Goal: Check status

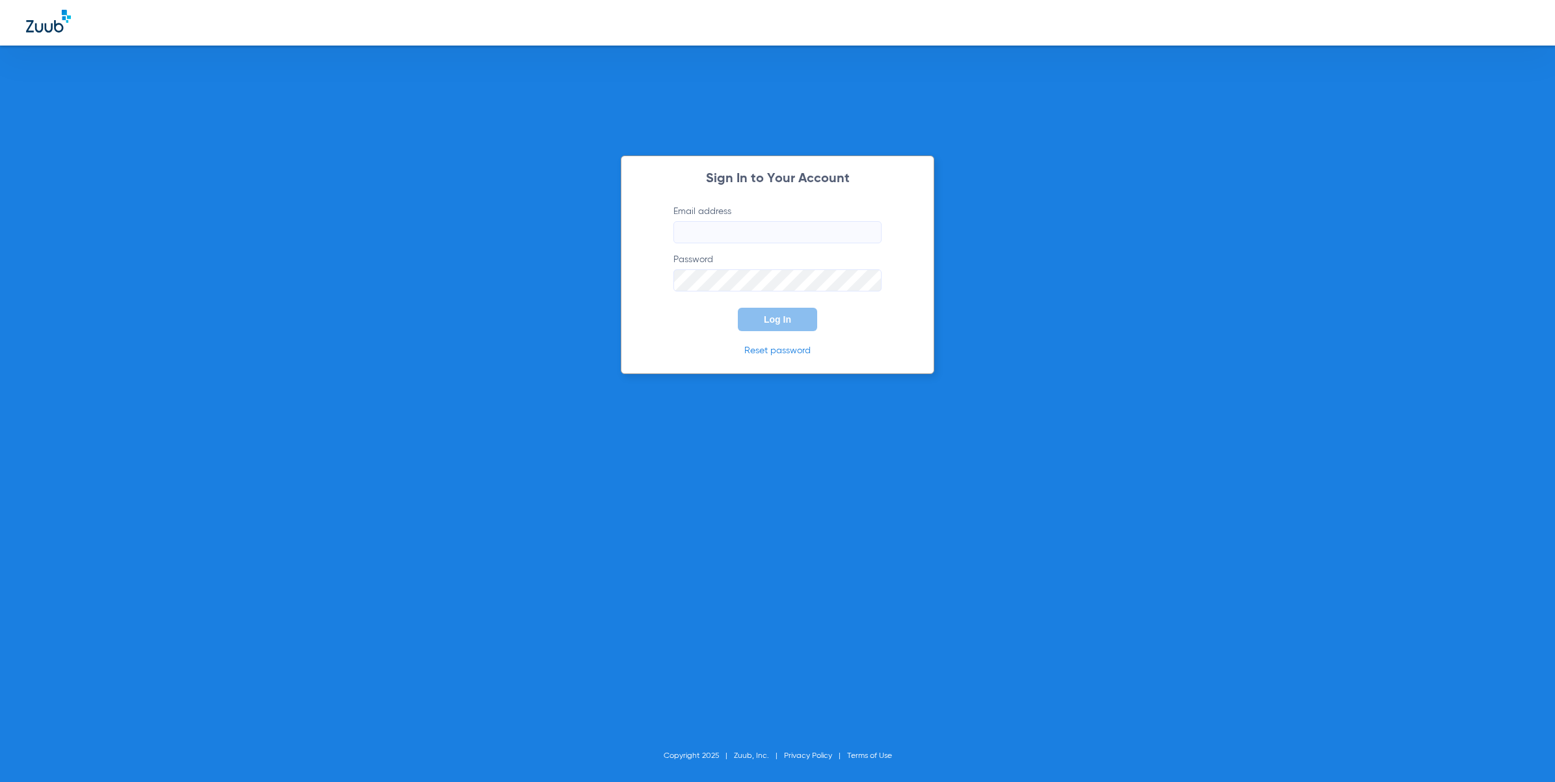
type input "[EMAIL_ADDRESS][DOMAIN_NAME]"
click at [781, 313] on button "Log In" at bounding box center [777, 319] width 79 height 23
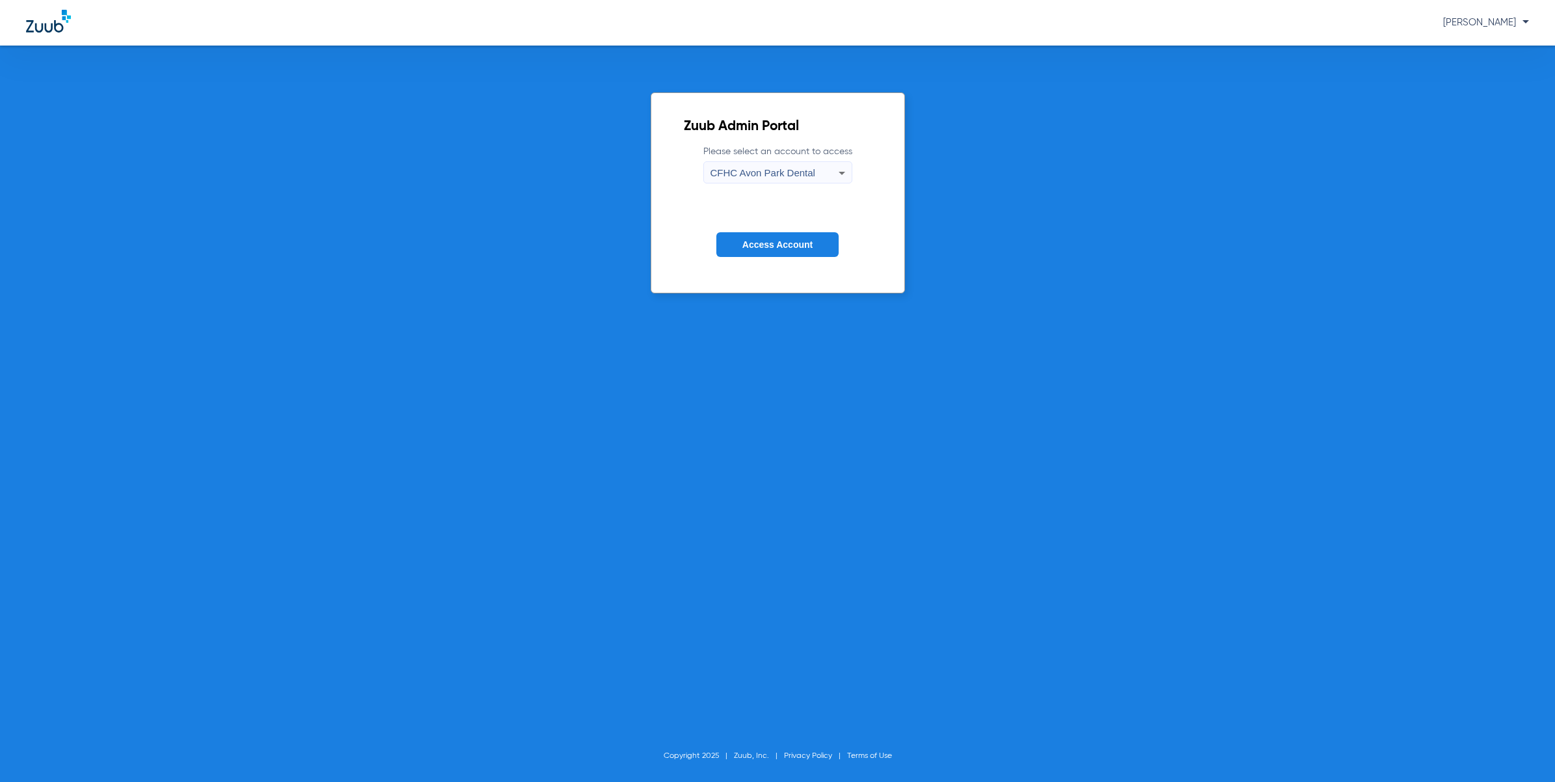
click at [811, 169] on span "CFHC Avon Park Dental" at bounding box center [762, 172] width 105 height 11
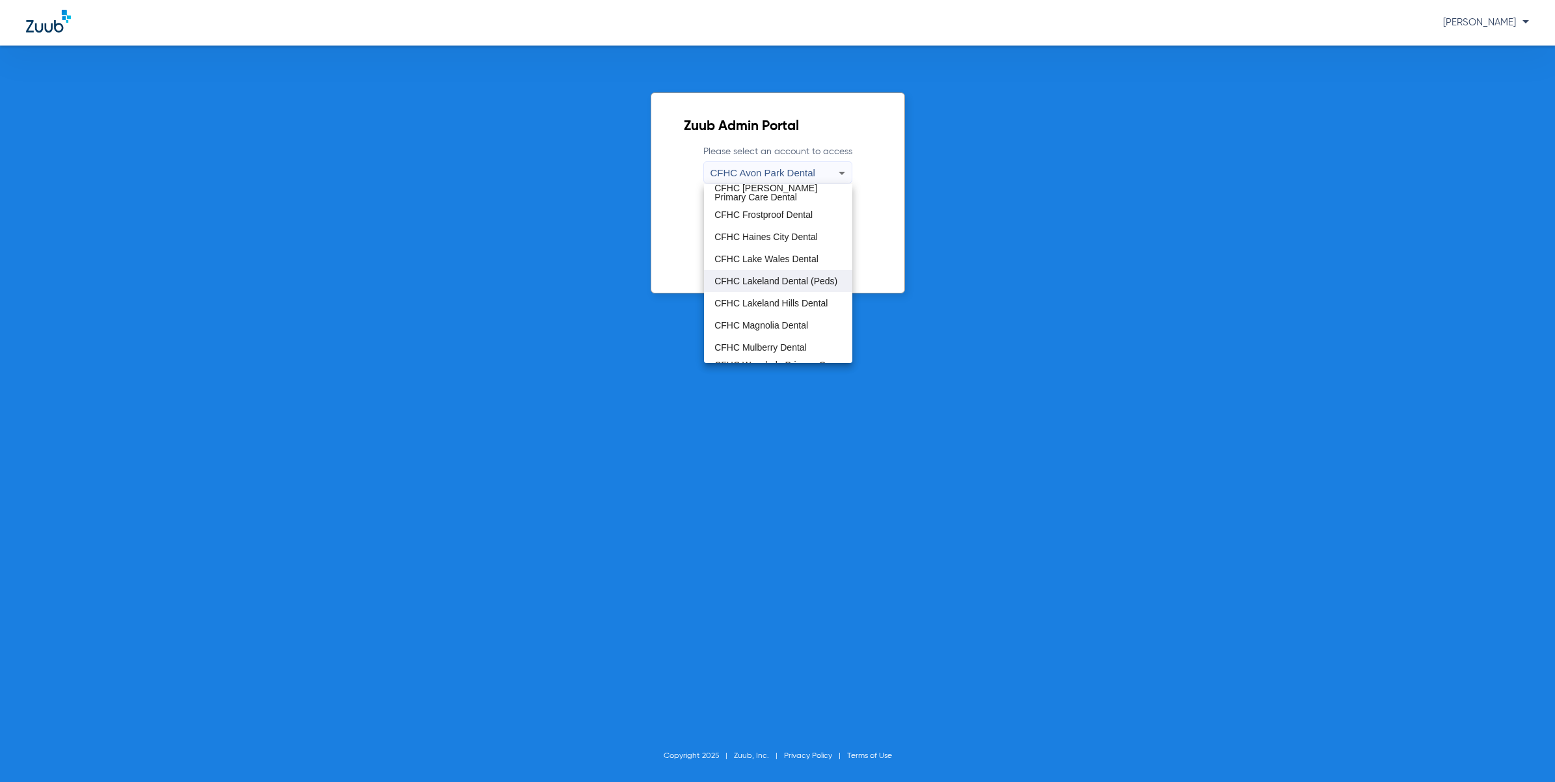
scroll to position [86, 0]
click at [800, 299] on mat-option "CFHC Mulberry Dental" at bounding box center [778, 308] width 148 height 22
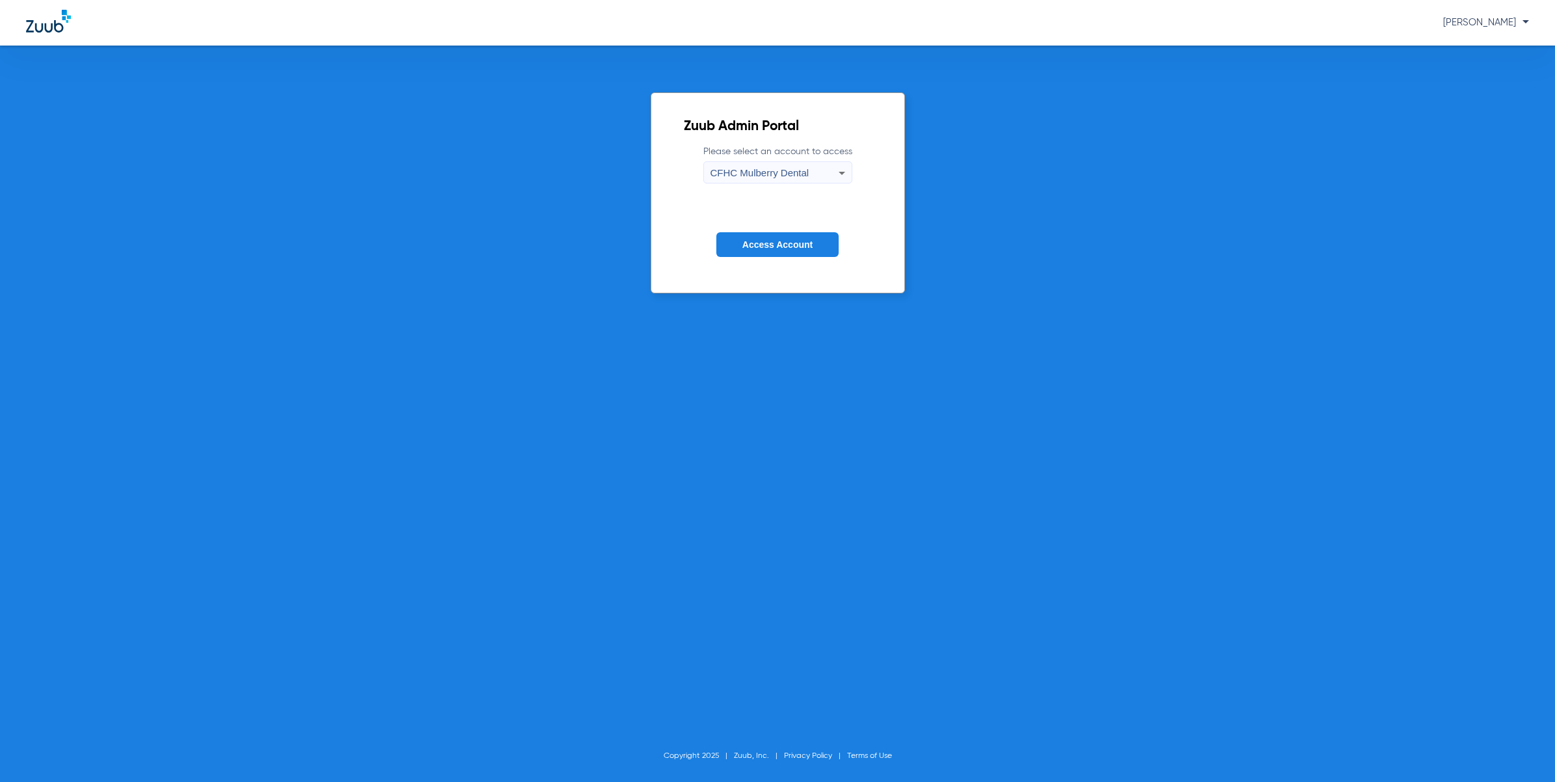
click at [810, 235] on button "Access Account" at bounding box center [777, 244] width 122 height 25
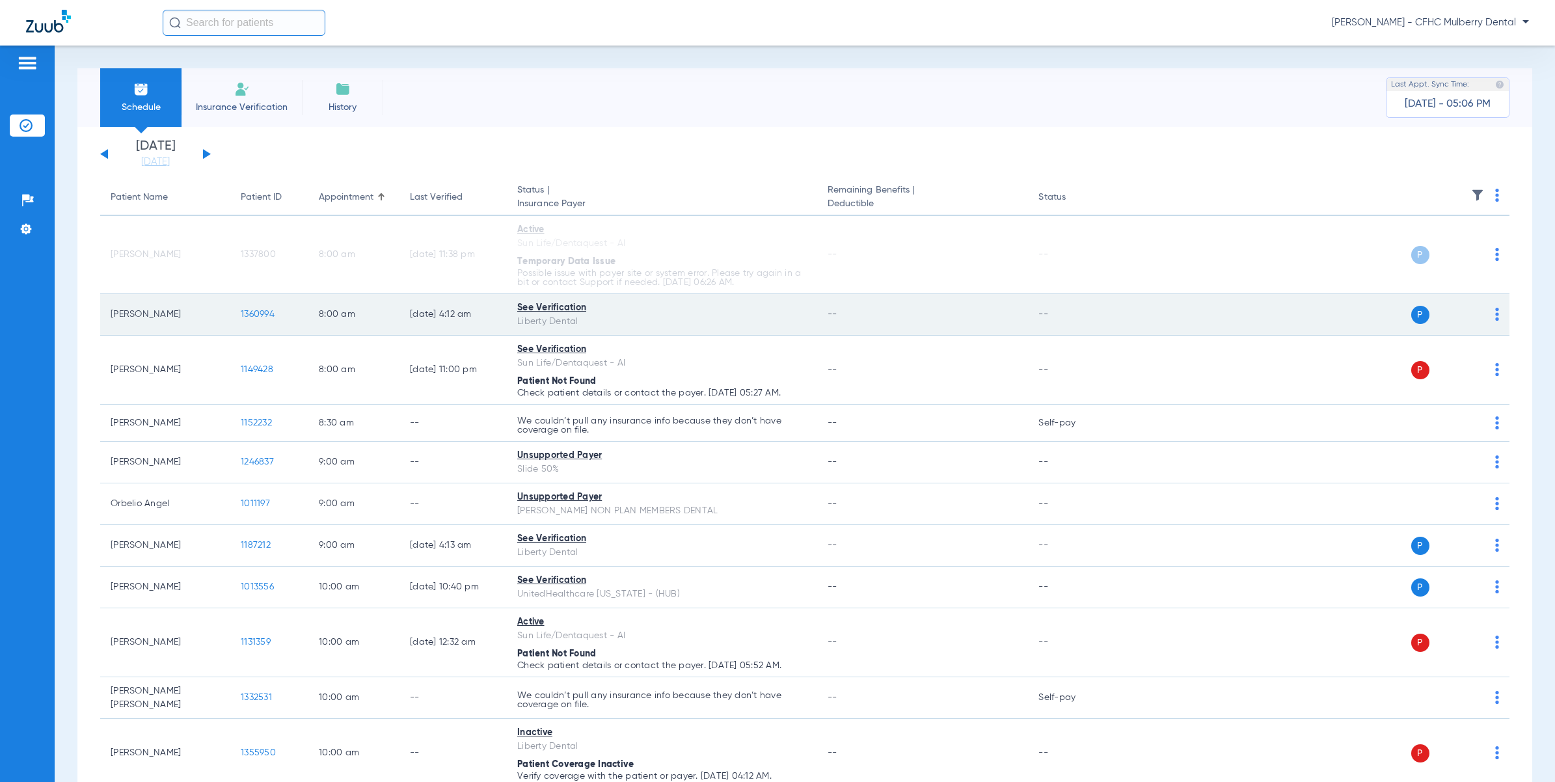
click at [261, 310] on span "1360994" at bounding box center [258, 314] width 34 height 9
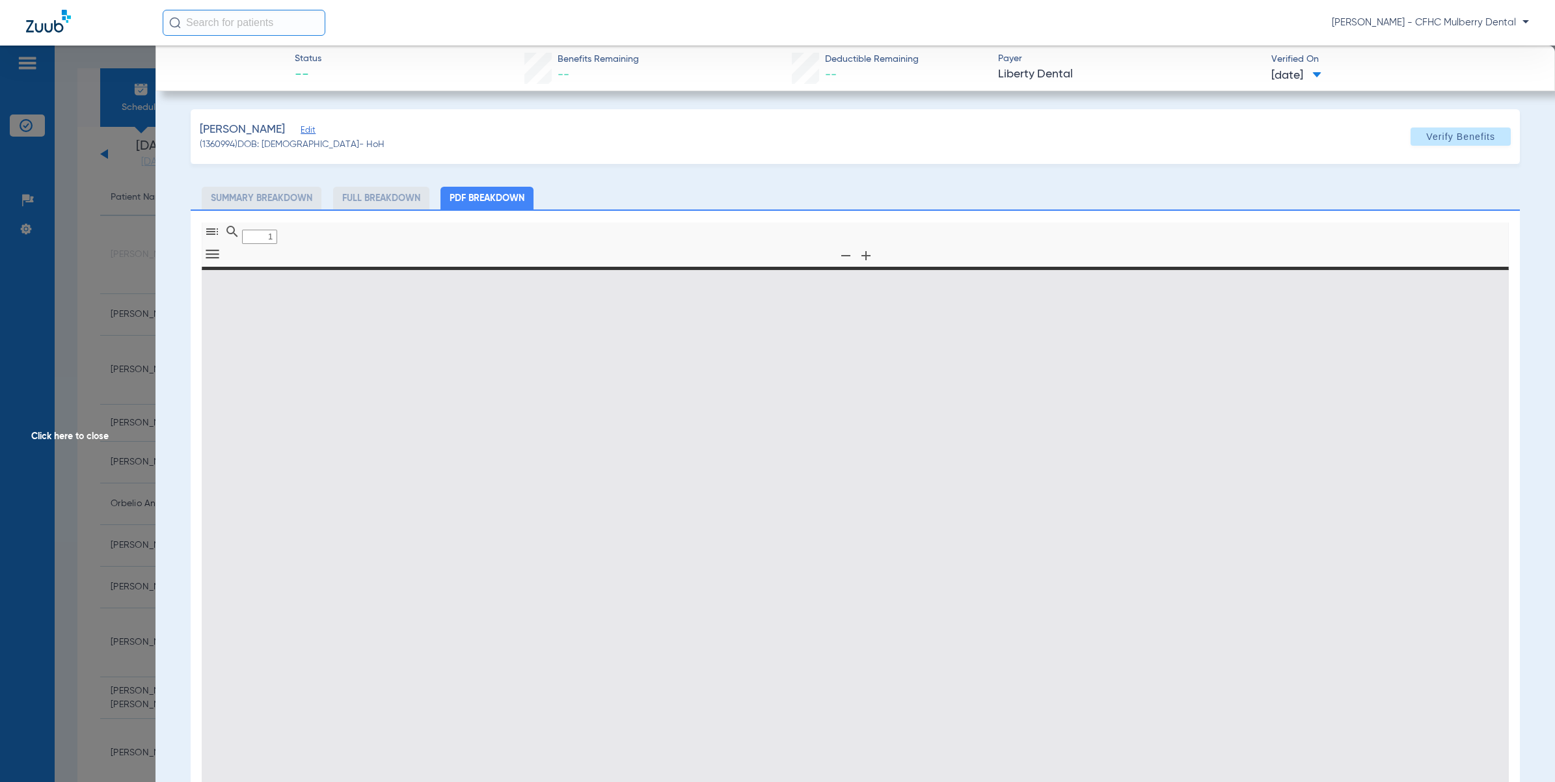
type input "0"
select select "page-width"
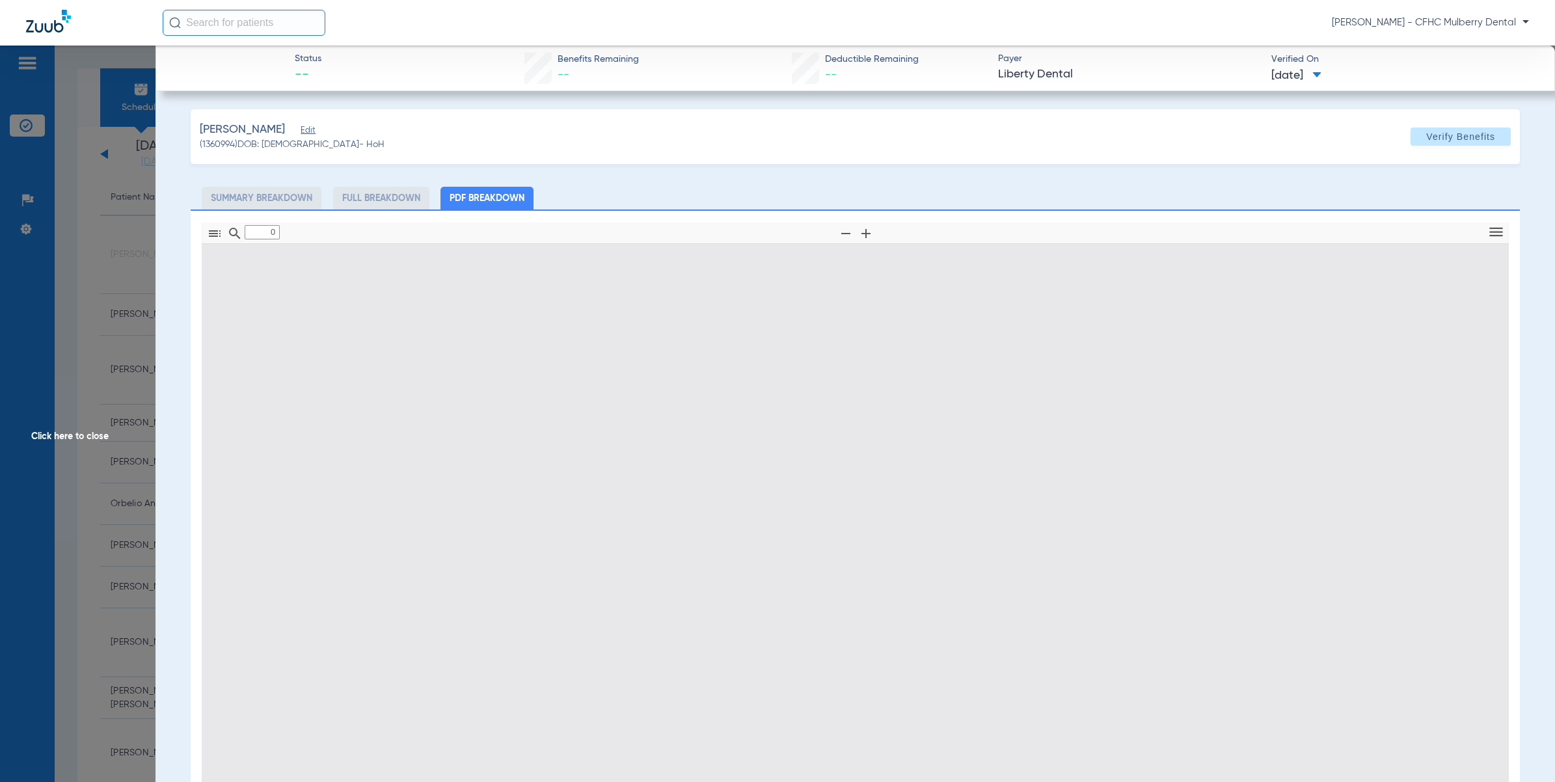
type input "1"
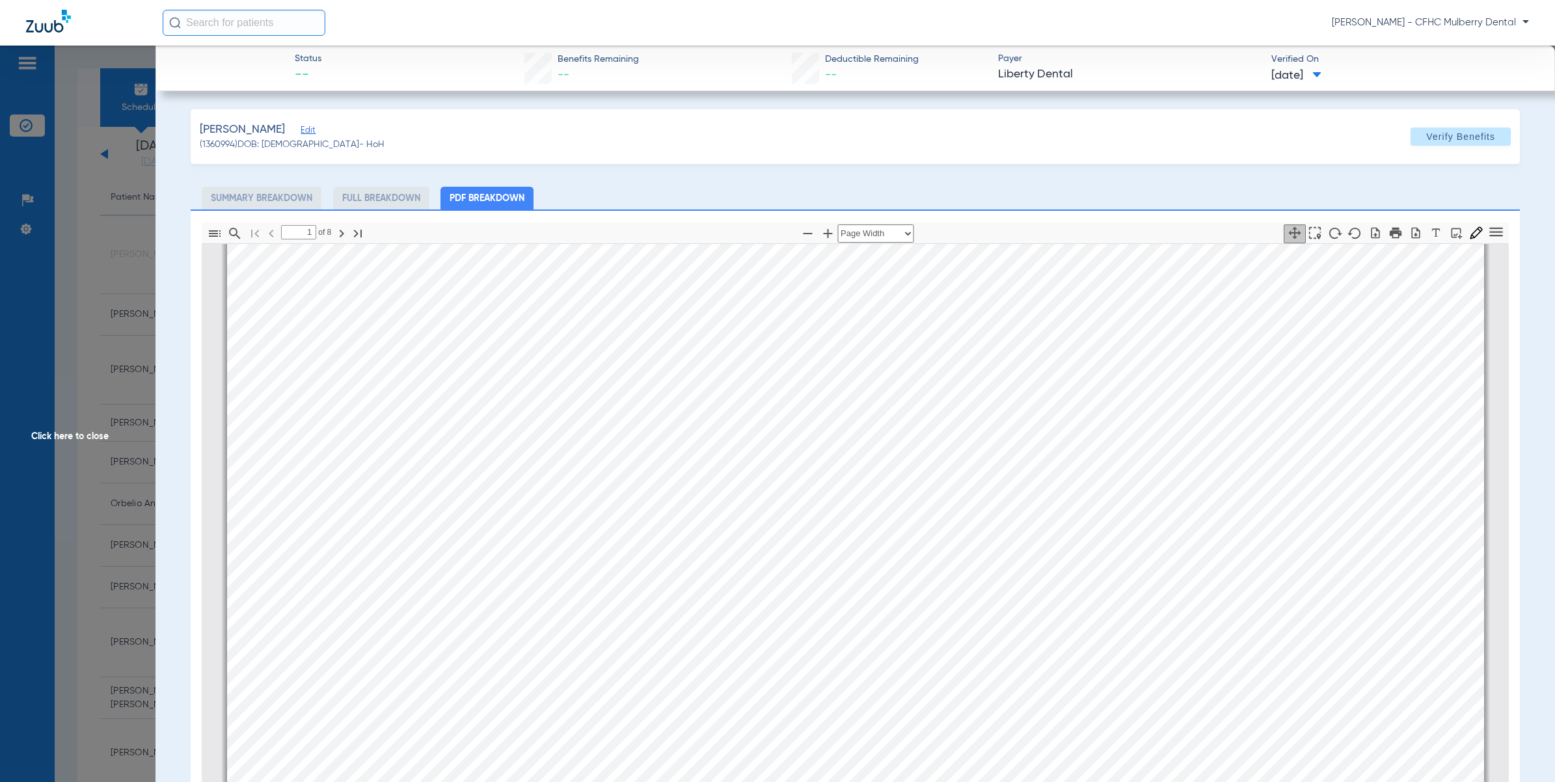
scroll to position [7, 0]
click at [117, 252] on span "Click here to close" at bounding box center [77, 437] width 155 height 782
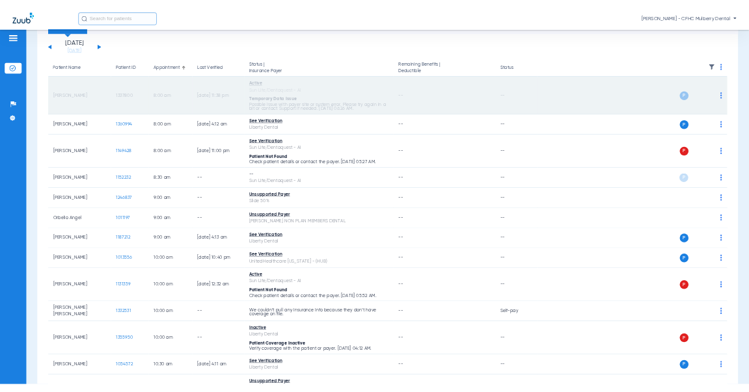
scroll to position [81, 0]
